Goal: Task Accomplishment & Management: Use online tool/utility

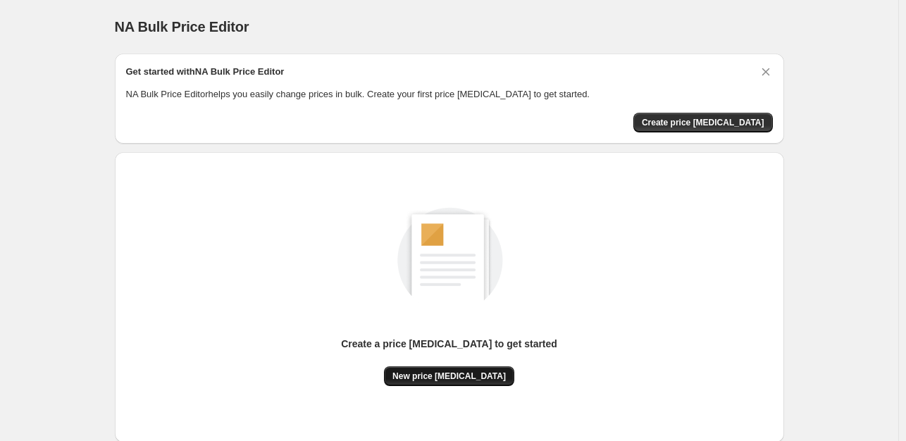
click at [467, 376] on span "New price [MEDICAL_DATA]" at bounding box center [449, 376] width 113 height 11
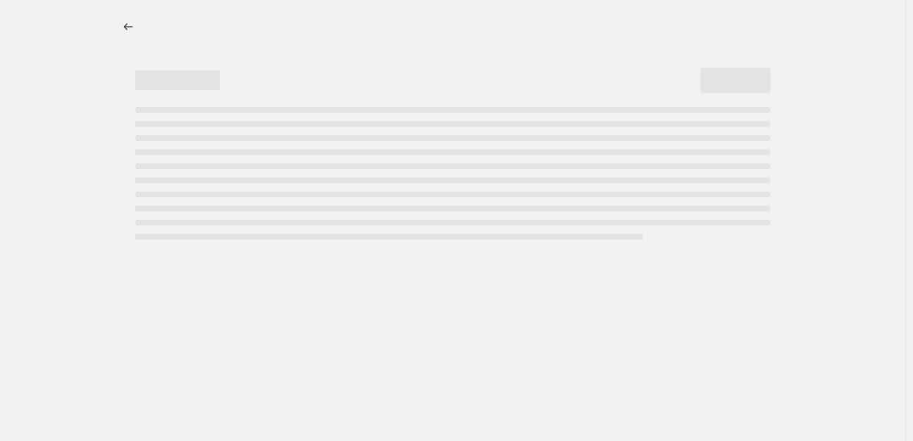
select select "percentage"
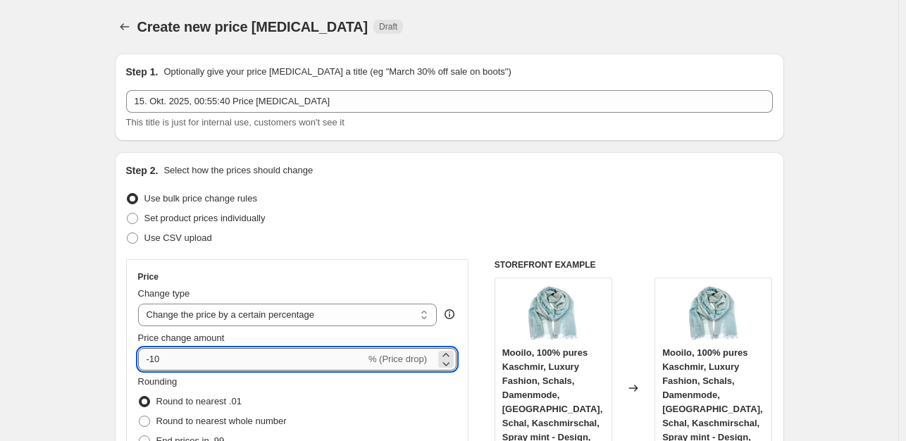
click at [233, 365] on input "-10" at bounding box center [252, 359] width 228 height 23
type input "-1"
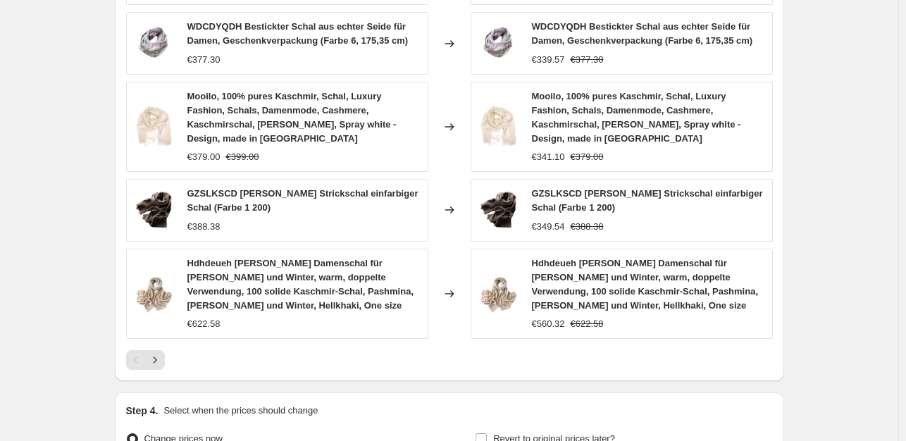
scroll to position [1046, 0]
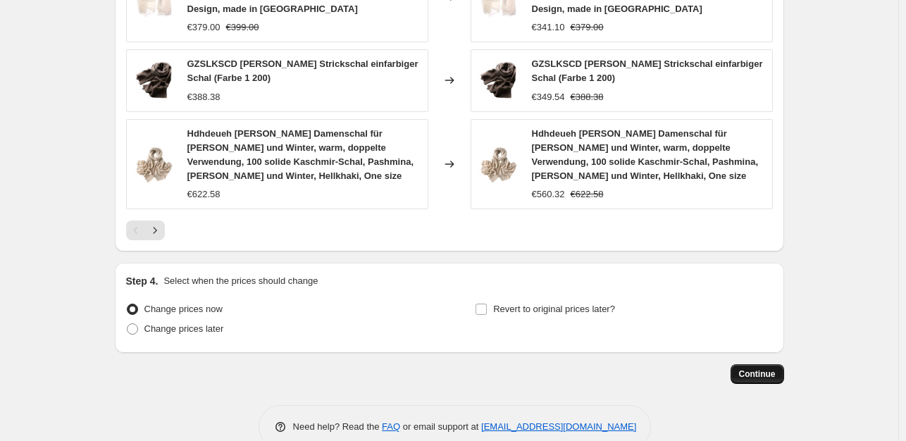
type input "-35"
click at [758, 369] on span "Continue" at bounding box center [757, 374] width 37 height 11
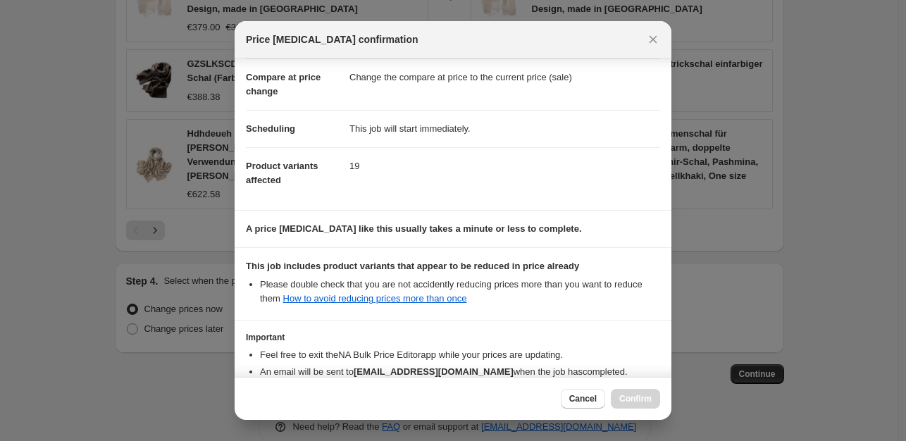
scroll to position [151, 0]
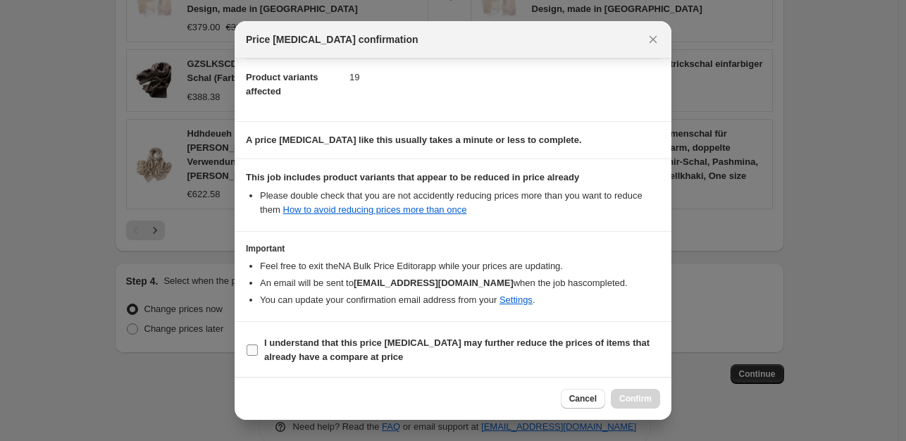
click at [250, 357] on label "I understand that this price [MEDICAL_DATA] may further reduce the prices of it…" at bounding box center [453, 350] width 414 height 34
click at [250, 356] on input "I understand that this price [MEDICAL_DATA] may further reduce the prices of it…" at bounding box center [252, 350] width 11 height 11
checkbox input "true"
click at [648, 399] on span "Confirm" at bounding box center [636, 398] width 32 height 11
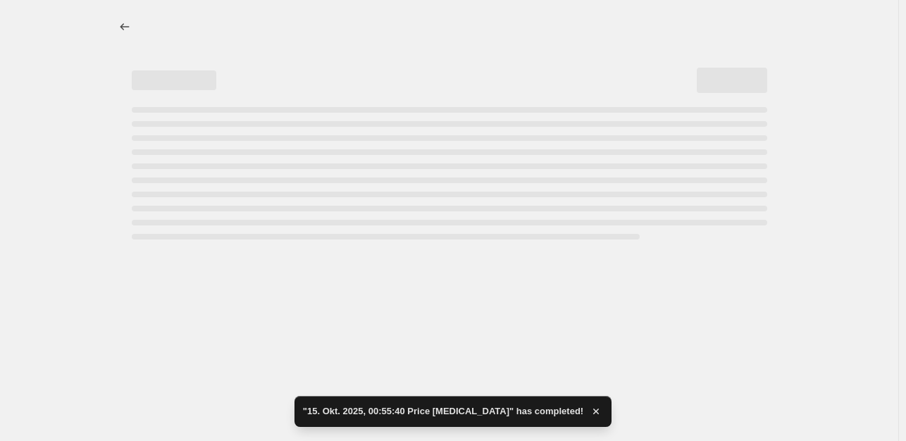
select select "percentage"
